Goal: Task Accomplishment & Management: Complete application form

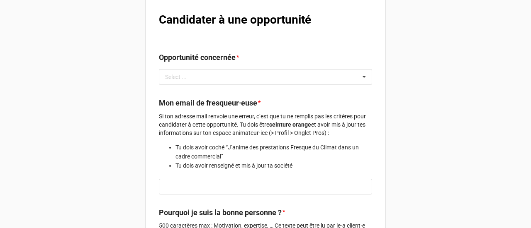
scroll to position [73, 0]
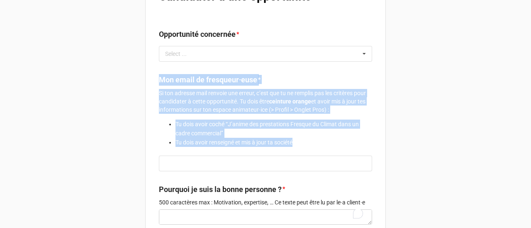
copy label "Mon email de fresqueur·euse * Si ton adresse mail renvoie une erreur, c’est que…"
drag, startPoint x: 304, startPoint y: 142, endPoint x: 147, endPoint y: 78, distance: 169.6
click at [147, 78] on div "Candidater à une opportunité Opportunité concernée * Select ... No results foun…" at bounding box center [265, 231] width 240 height 515
click at [508, 114] on div "Mon compte fresqueur.euse Candidater à une opportunité Opportunité concernée * …" at bounding box center [265, 214] width 531 height 575
click at [294, 92] on p "Si ton adresse mail renvoie une erreur, c’est que tu ne remplis pas les critère…" at bounding box center [265, 101] width 213 height 25
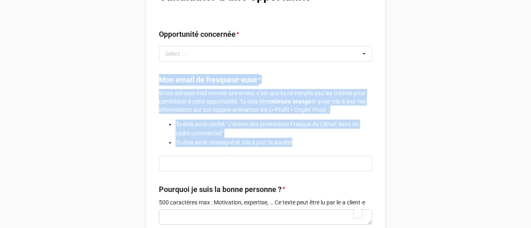
click at [310, 106] on p "Si ton adresse mail renvoie une erreur, c’est que tu ne remplis pas les critère…" at bounding box center [265, 101] width 213 height 25
copy label "Mon email de fresqueur·euse * Si ton adresse mail renvoie une erreur, c’est que…"
drag, startPoint x: 294, startPoint y: 145, endPoint x: 130, endPoint y: 84, distance: 174.4
click at [130, 84] on div "Mon compte fresqueur.euse Candidater à une opportunité Opportunité concernée * …" at bounding box center [265, 214] width 531 height 575
copy label "Mon email de fresqueur·euse * Si ton adresse mail renvoie une erreur, c’est que…"
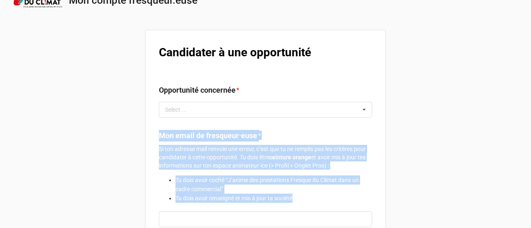
scroll to position [16, 0]
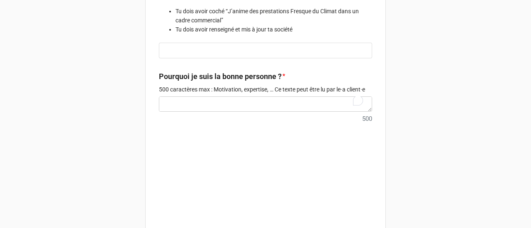
scroll to position [0, 0]
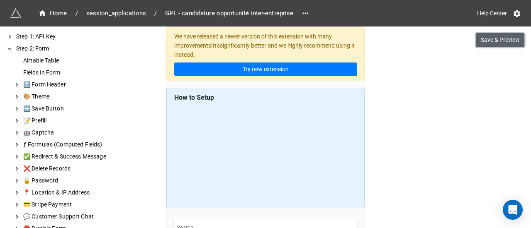
click at [512, 39] on button "Save & Preview" at bounding box center [500, 40] width 49 height 14
click at [56, 134] on div "🤖 Captcha" at bounding box center [77, 133] width 111 height 9
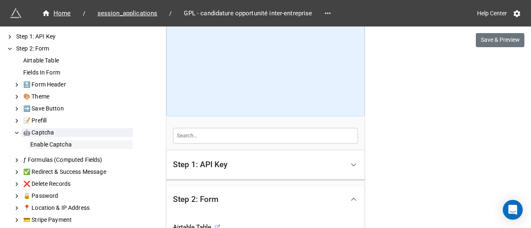
click at [38, 146] on div "Enable Captcha" at bounding box center [81, 145] width 104 height 9
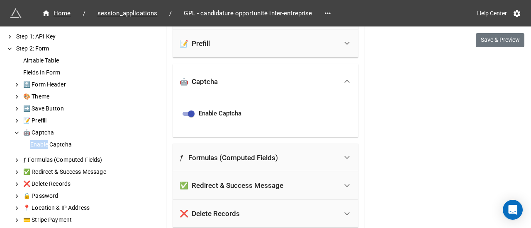
scroll to position [560, 0]
click at [345, 78] on icon at bounding box center [347, 81] width 9 height 9
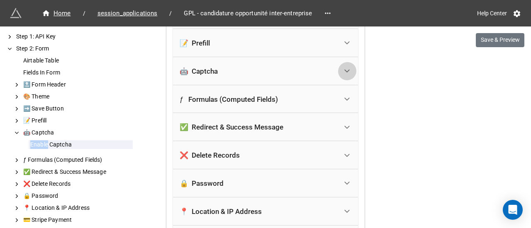
click at [344, 73] on icon at bounding box center [347, 71] width 9 height 9
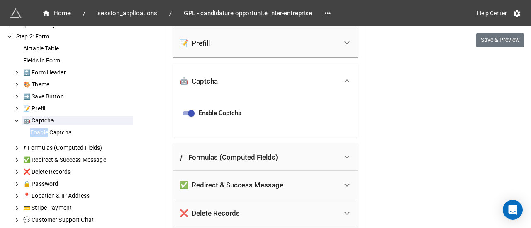
scroll to position [0, 0]
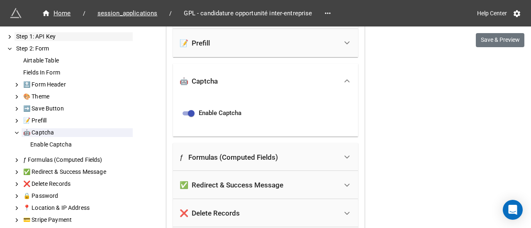
click at [55, 37] on div "Step 1: API Key" at bounding box center [74, 36] width 118 height 9
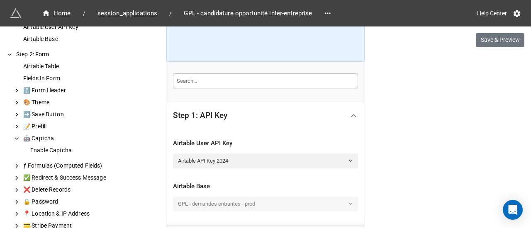
scroll to position [12, 0]
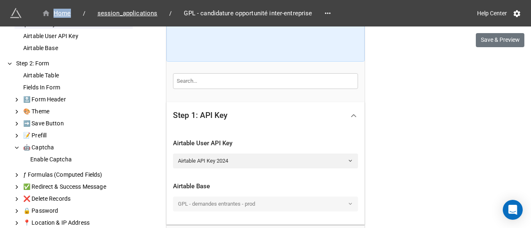
click at [54, 17] on div "Home / session_applications / GPL - candidature opportunité inter-entreprise" at bounding box center [174, 13] width 328 height 15
click at [60, 10] on div "Home" at bounding box center [56, 14] width 29 height 10
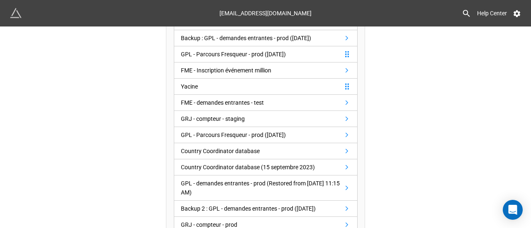
scroll to position [445, 0]
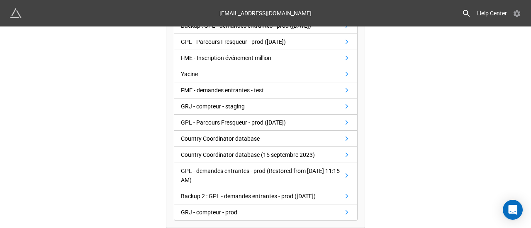
click at [519, 14] on div "[EMAIL_ADDRESS][DOMAIN_NAME] Help Center" at bounding box center [265, 13] width 531 height 27
click at [519, 14] on icon at bounding box center [517, 14] width 8 height 8
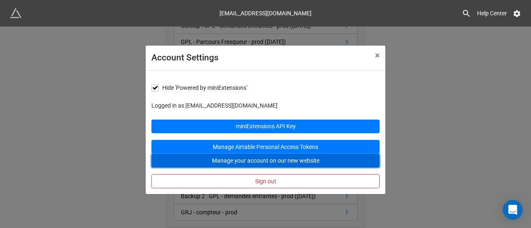
click at [312, 160] on button "Manage your account on our new website" at bounding box center [265, 161] width 228 height 14
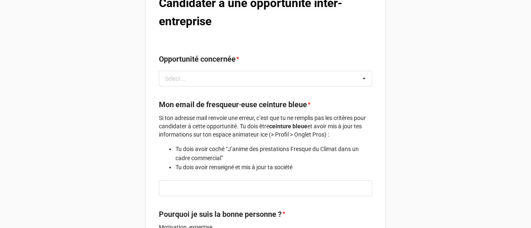
scroll to position [79, 0]
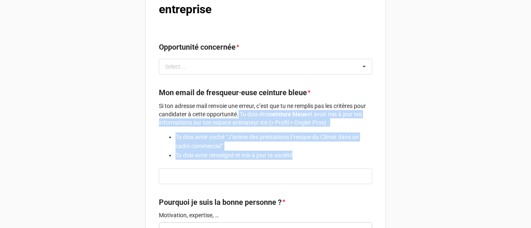
copy div "Tu dois être ceinture bleue et avoir mis à jour tes informations sur ton espace…"
drag, startPoint x: 297, startPoint y: 155, endPoint x: 236, endPoint y: 113, distance: 73.6
click at [236, 113] on div "Si ton adresse mail renvoie une erreur, c’est que tu ne remplis pas les critère…" at bounding box center [265, 131] width 213 height 58
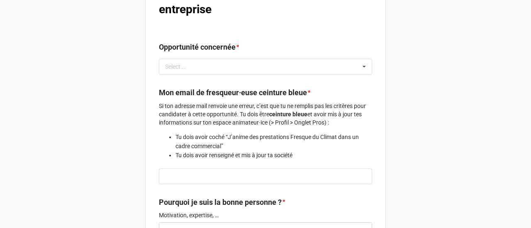
click at [319, 106] on p "Si ton adresse mail renvoie une erreur, c’est que tu ne remplis pas les critère…" at bounding box center [265, 114] width 213 height 25
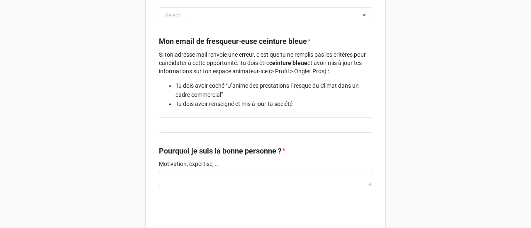
scroll to position [124, 0]
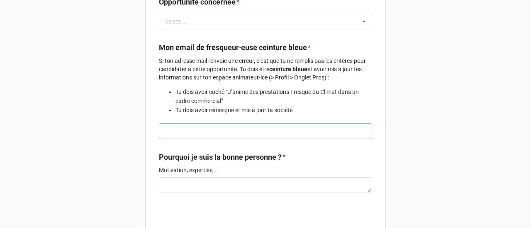
click at [271, 135] on input "text" at bounding box center [265, 132] width 213 height 16
click at [345, 91] on li "Tu dois avoir coché “J’anime des prestations Fresque du Climat dans un cadre co…" at bounding box center [273, 96] width 197 height 18
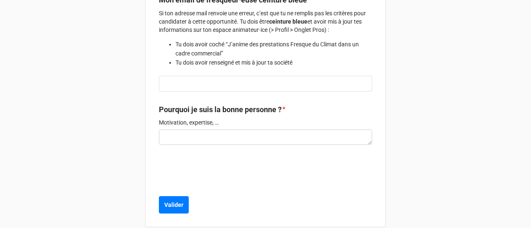
scroll to position [183, 0]
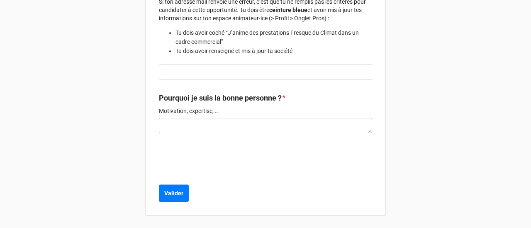
click at [336, 118] on textarea at bounding box center [265, 125] width 213 height 15
drag, startPoint x: 368, startPoint y: 131, endPoint x: 364, endPoint y: 191, distance: 59.4
click at [364, 191] on textarea "To enrich screen reader interactions, please activate Accessibility in Grammarl…" at bounding box center [265, 155] width 213 height 75
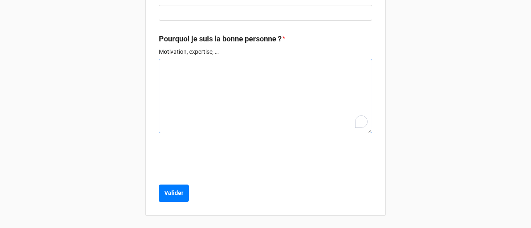
click at [220, 79] on textarea "To enrich screen reader interactions, please activate Accessibility in Grammarl…" at bounding box center [265, 96] width 213 height 75
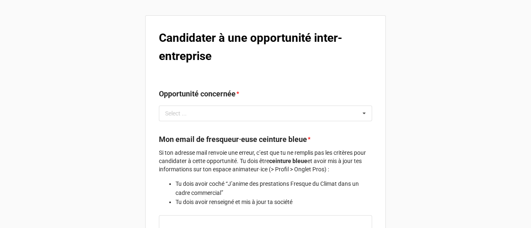
scroll to position [0, 0]
